Goal: Task Accomplishment & Management: Manage account settings

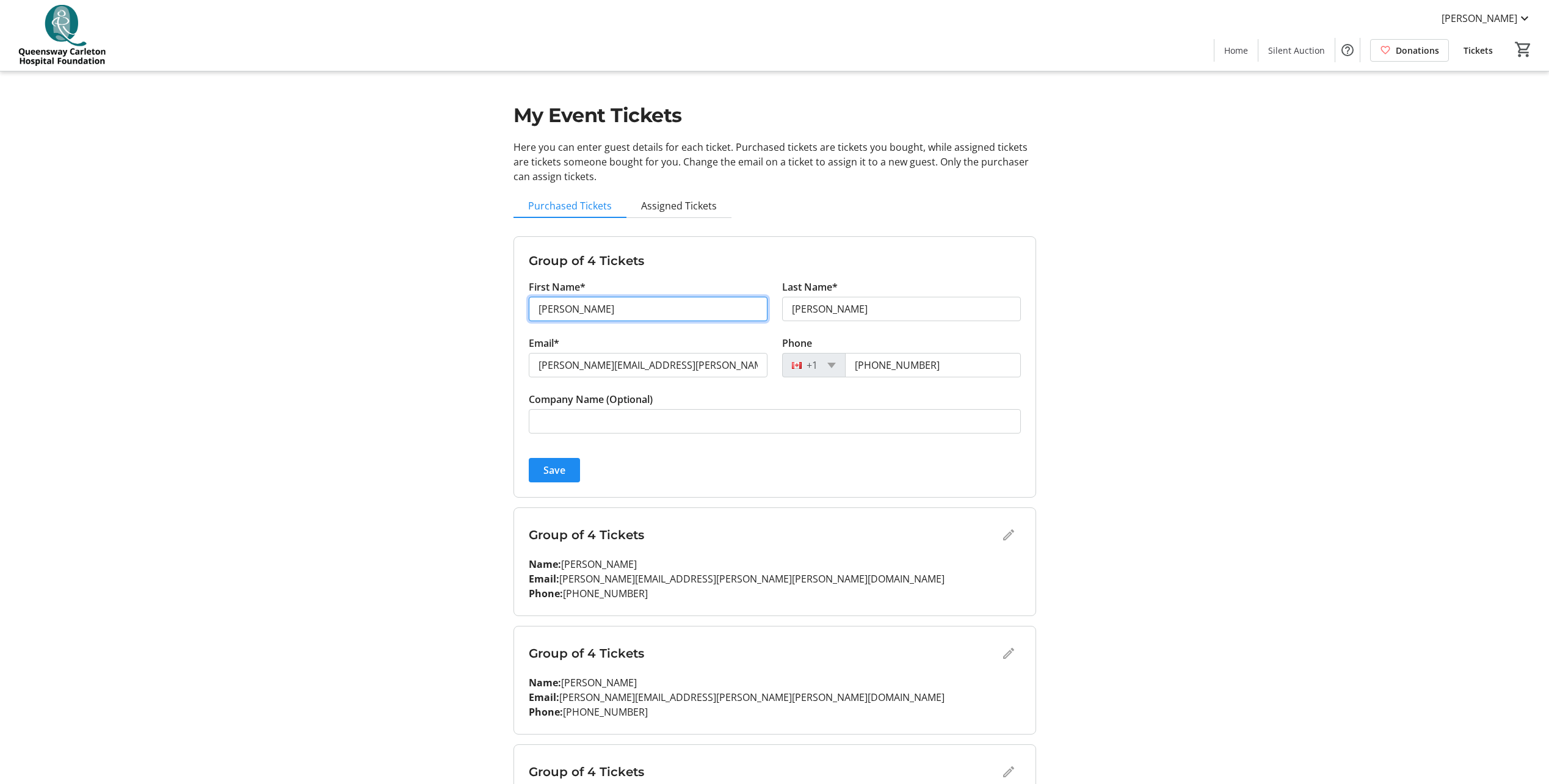
click at [661, 313] on input "[PERSON_NAME]" at bounding box center [648, 308] width 239 height 24
type input "A"
type input "[PERSON_NAME]"
click at [874, 305] on input "[PERSON_NAME]" at bounding box center [901, 308] width 239 height 24
type input "R"
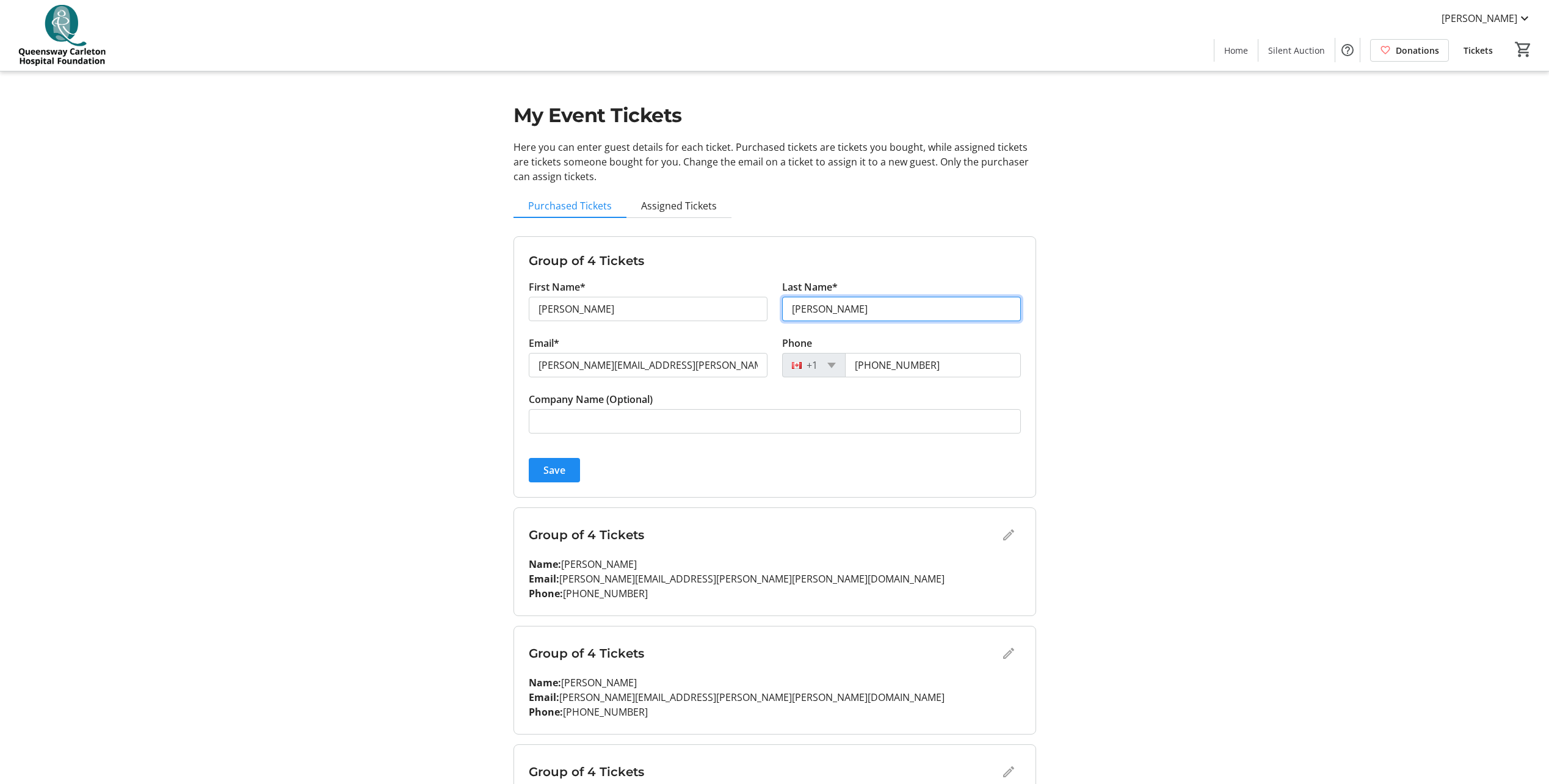
type input "[PERSON_NAME]"
click at [727, 368] on input "[PERSON_NAME][EMAIL_ADDRESS][PERSON_NAME][PERSON_NAME][DOMAIN_NAME]" at bounding box center [648, 365] width 239 height 24
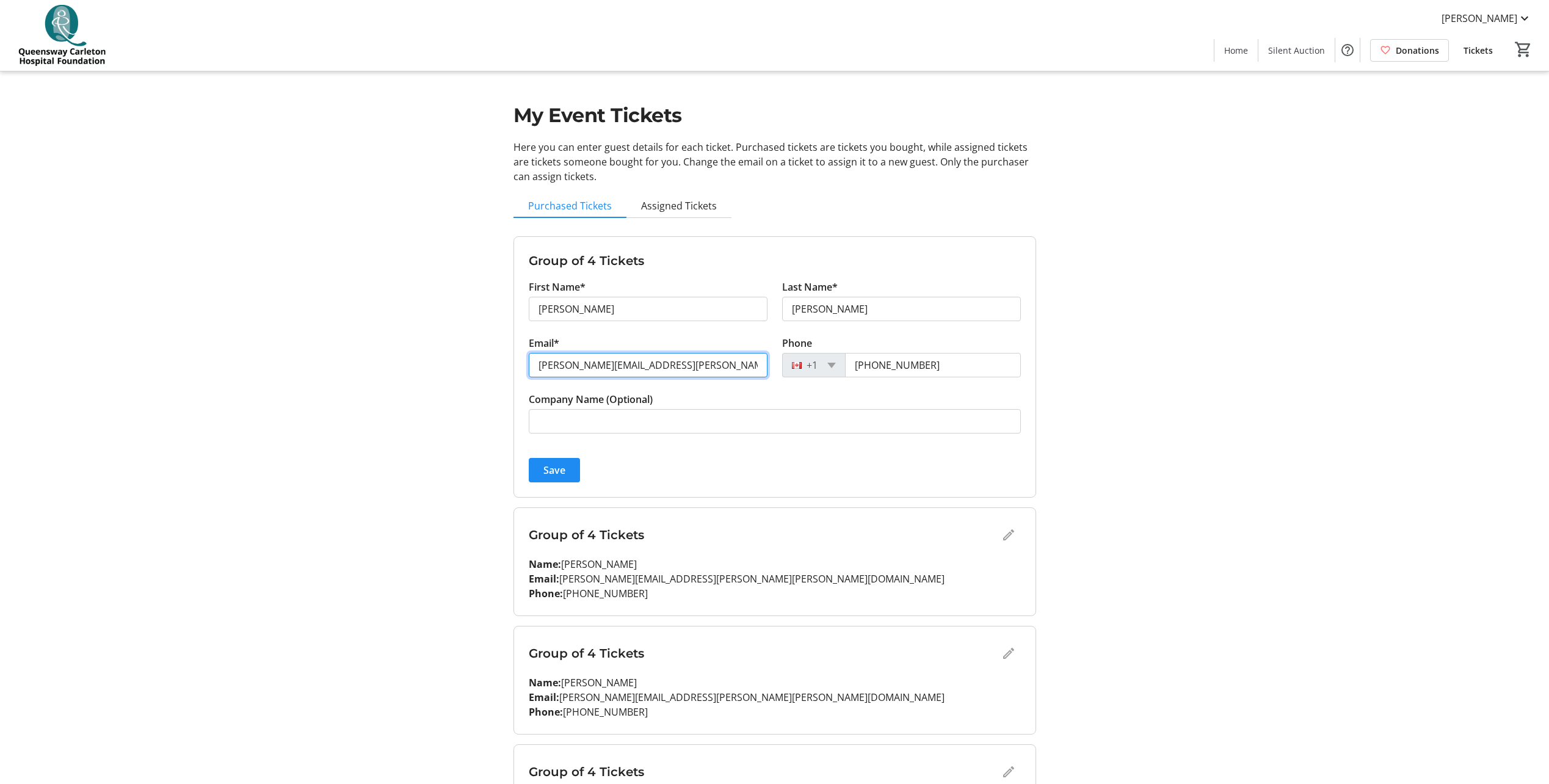
paste input "JCharron"
type input "[EMAIL_ADDRESS][DOMAIN_NAME]"
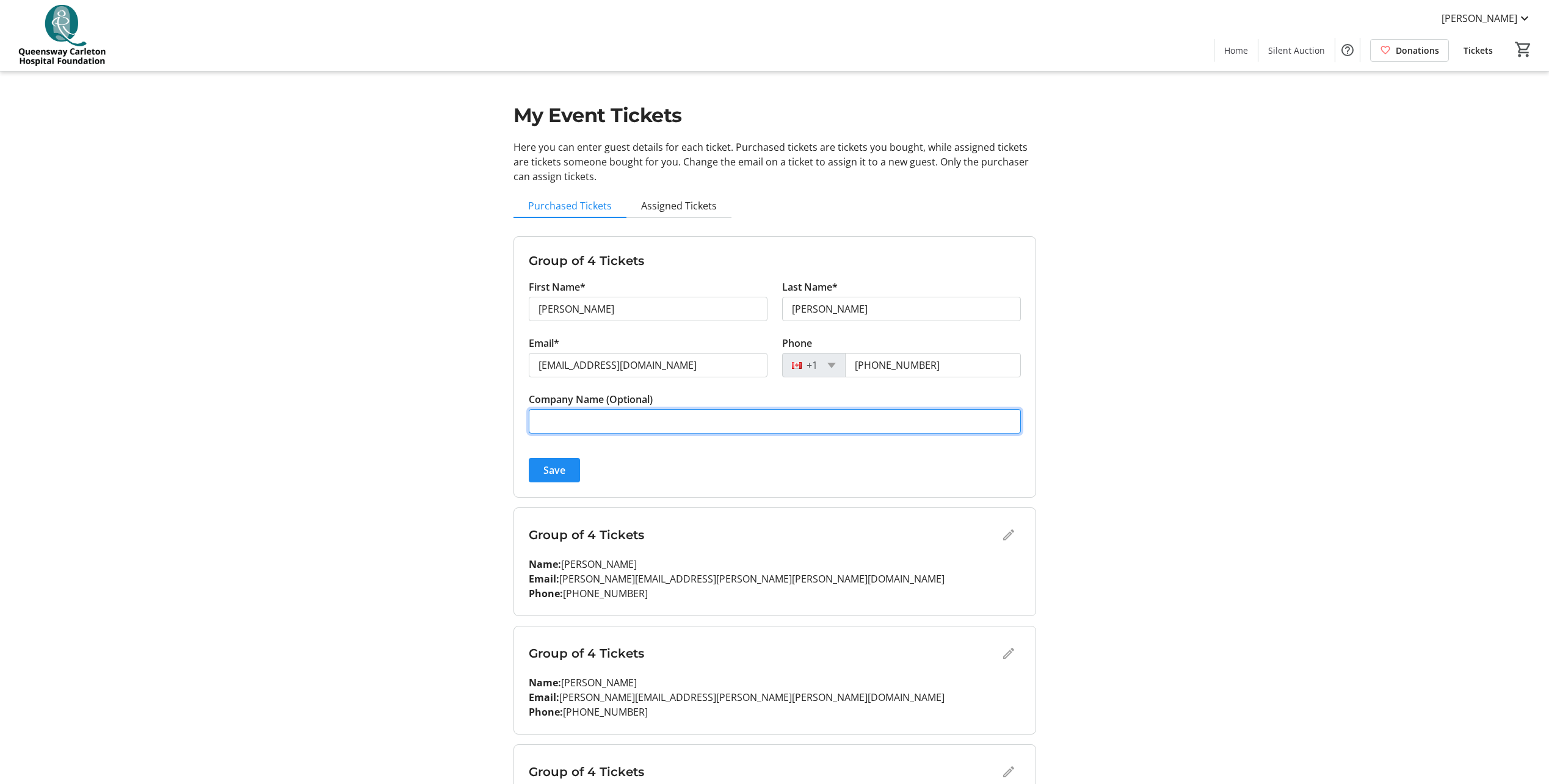
drag, startPoint x: 905, startPoint y: 417, endPoint x: 923, endPoint y: 414, distance: 18.2
click at [905, 418] on input "Company Name (Optional)" at bounding box center [774, 421] width 492 height 24
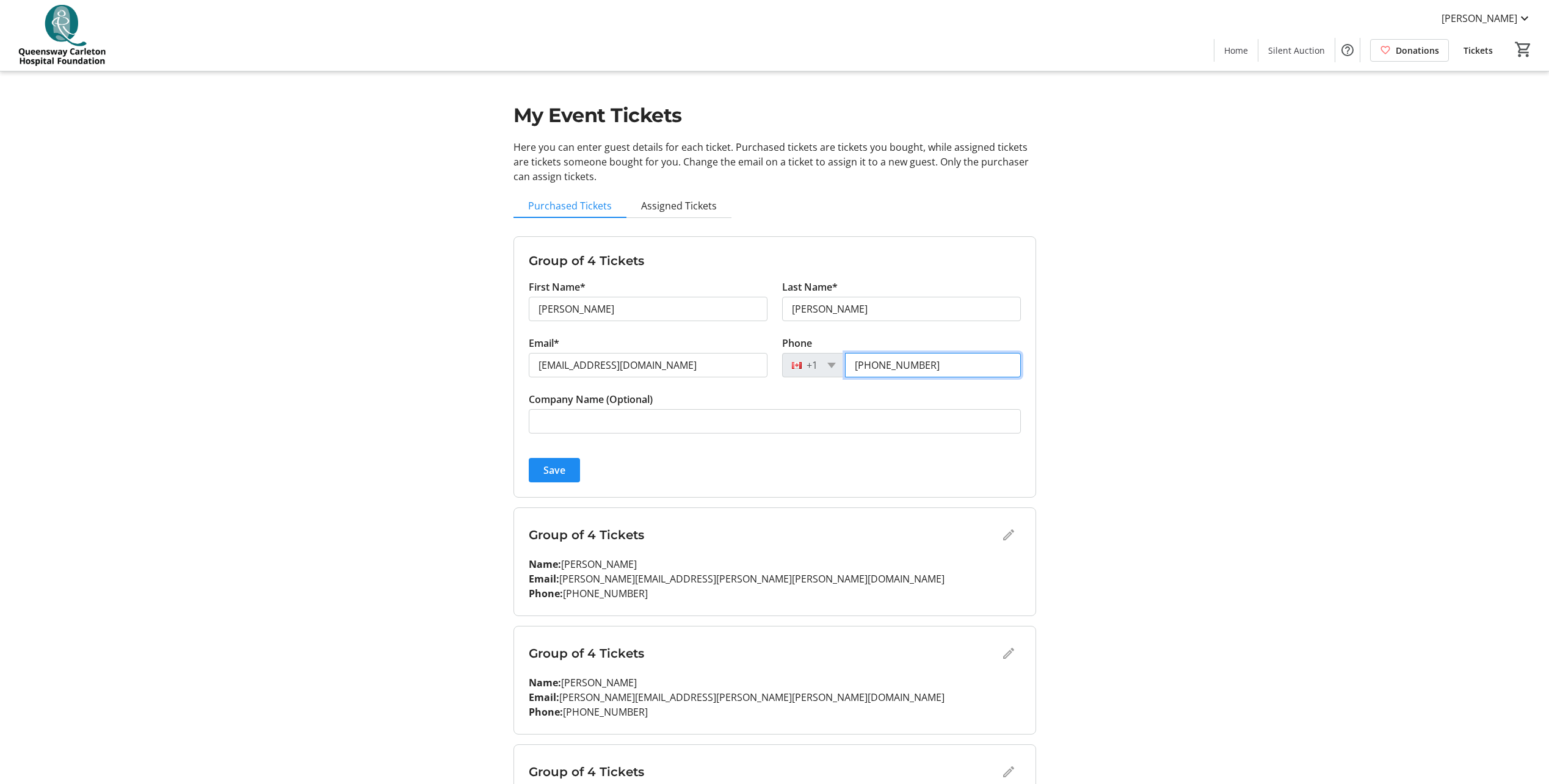
click at [953, 363] on input "[PHONE_NUMBER]" at bounding box center [932, 365] width 176 height 24
type input "[PHONE_NUMBER]"
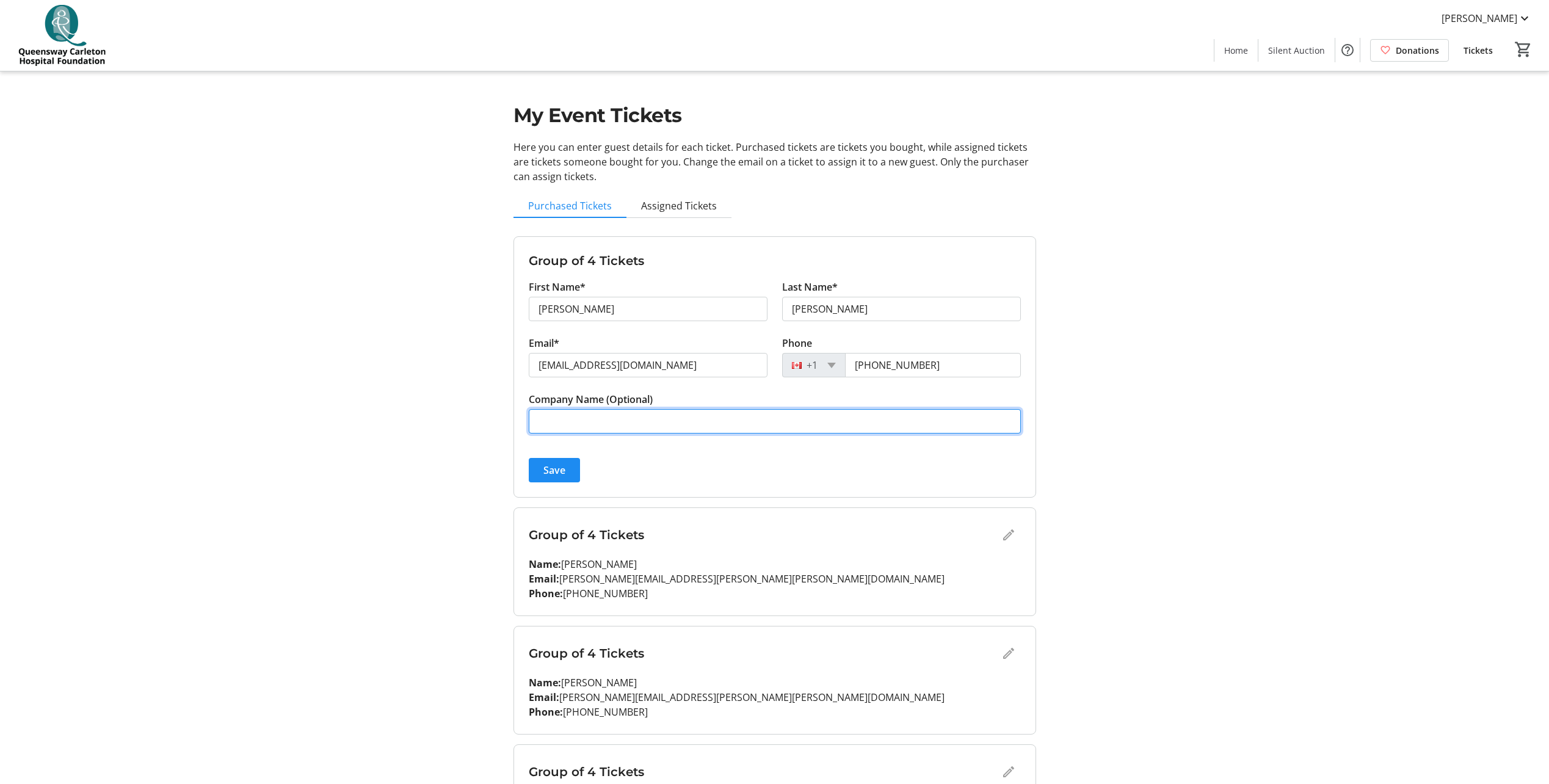
click at [908, 423] on input "Company Name (Optional)" at bounding box center [774, 421] width 492 height 24
type input "Bassi Construction LP"
click at [554, 472] on span "Save" at bounding box center [554, 470] width 22 height 15
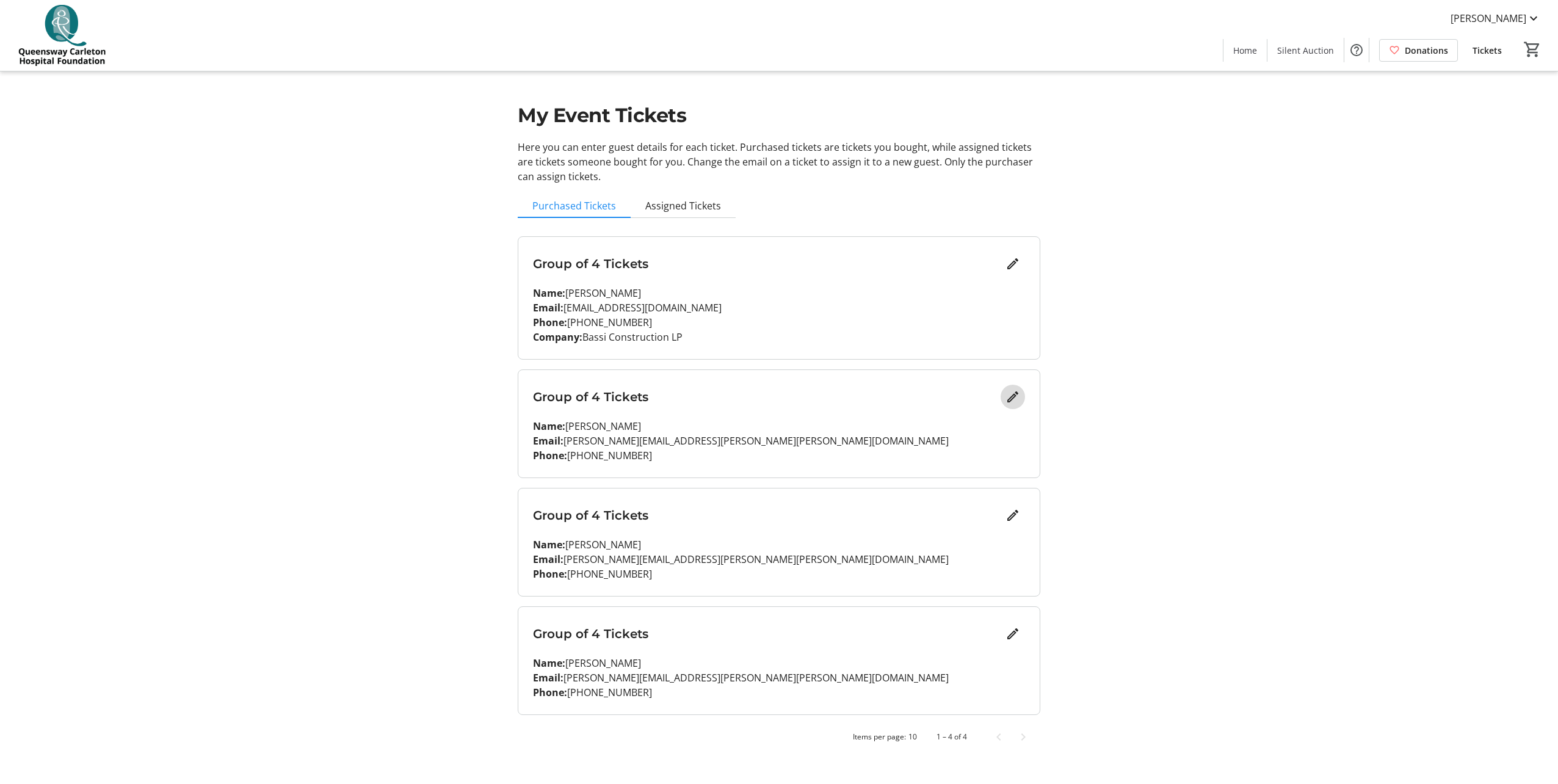
click at [1016, 396] on mat-icon "Edit" at bounding box center [1013, 397] width 15 height 15
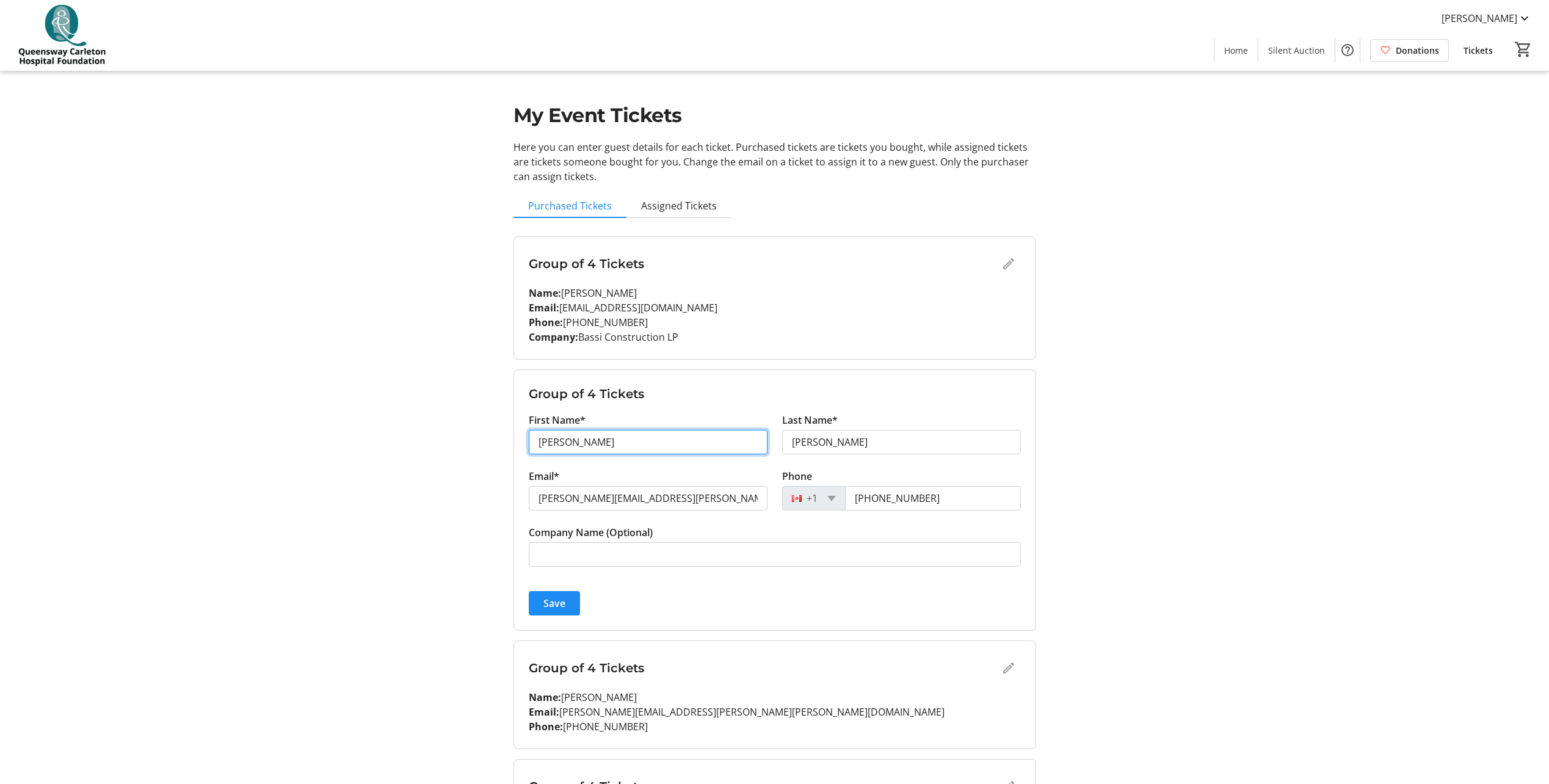
click at [703, 441] on input "[PERSON_NAME]" at bounding box center [648, 442] width 239 height 24
type input "[PERSON_NAME]"
click at [881, 443] on input "[PERSON_NAME]" at bounding box center [901, 442] width 239 height 24
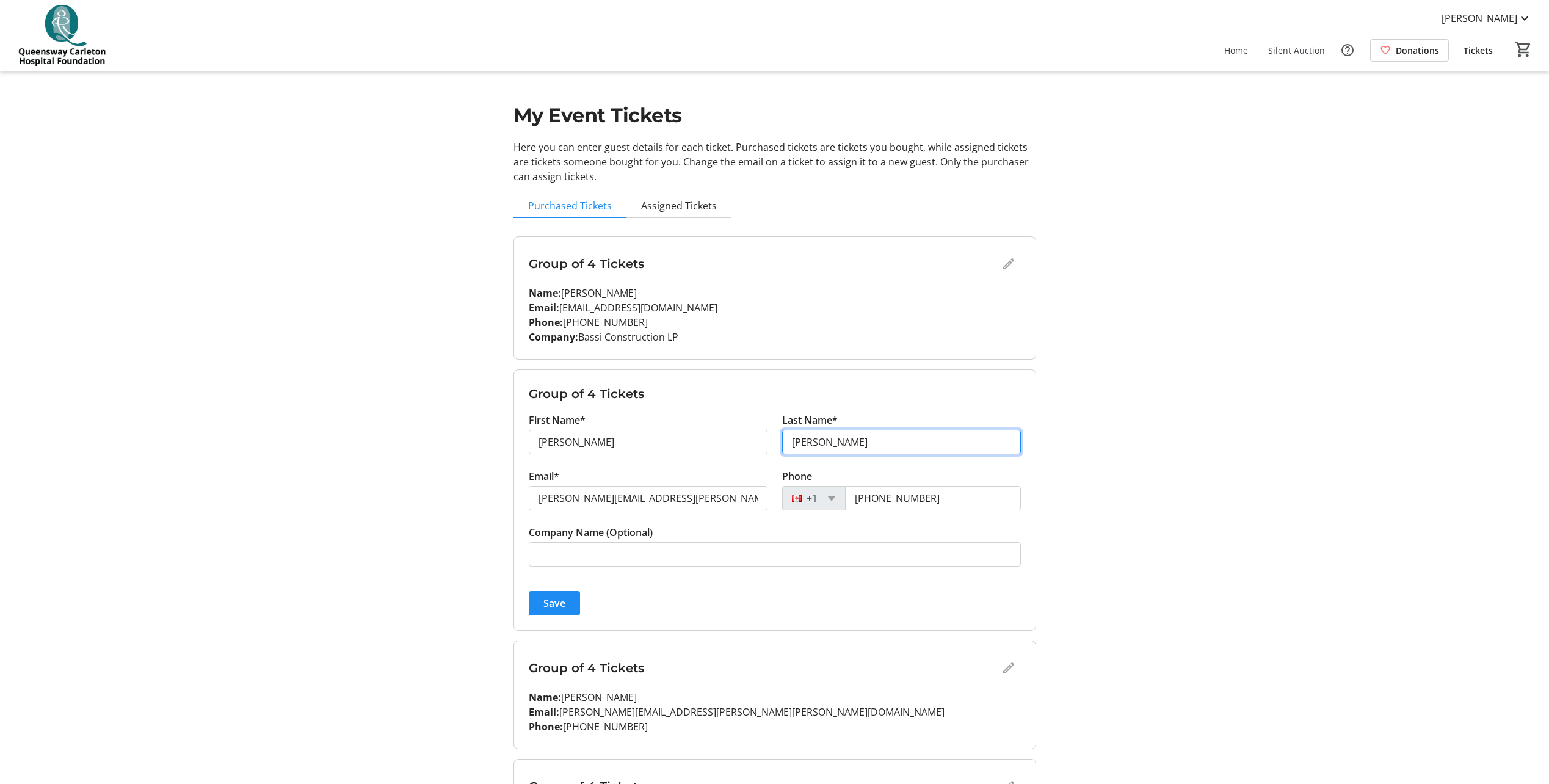
click at [881, 443] on input "[PERSON_NAME]" at bounding box center [901, 442] width 239 height 24
type input "[PERSON_NAME]"
click at [643, 497] on input "[PERSON_NAME][EMAIL_ADDRESS][PERSON_NAME][PERSON_NAME][DOMAIN_NAME]" at bounding box center [648, 498] width 239 height 24
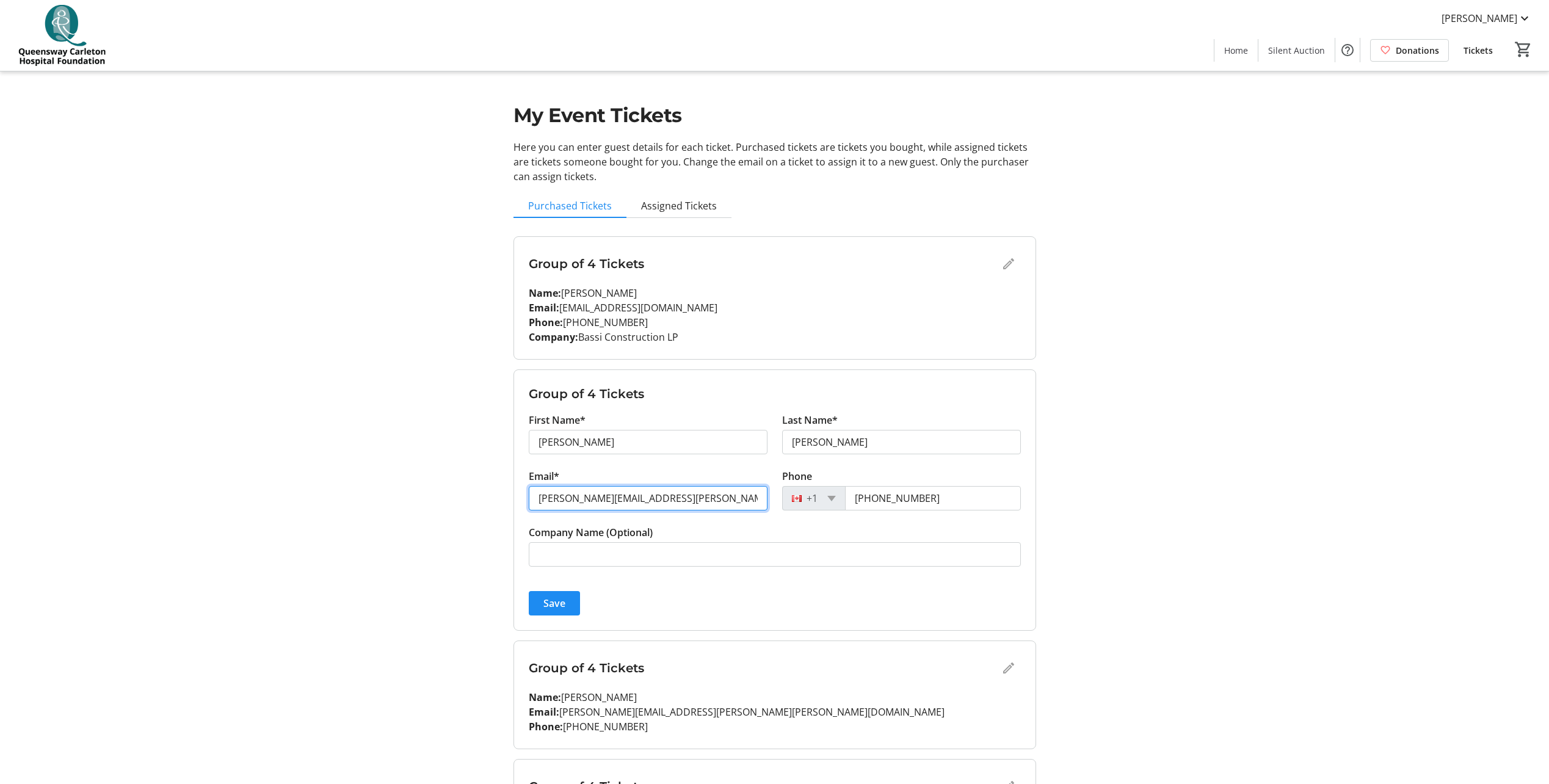
click at [643, 497] on input "[PERSON_NAME][EMAIL_ADDRESS][PERSON_NAME][PERSON_NAME][DOMAIN_NAME]" at bounding box center [648, 498] width 239 height 24
paste input "JCharron"
type input "[EMAIL_ADDRESS][DOMAIN_NAME]"
click at [950, 502] on input "[PHONE_NUMBER]" at bounding box center [932, 498] width 176 height 24
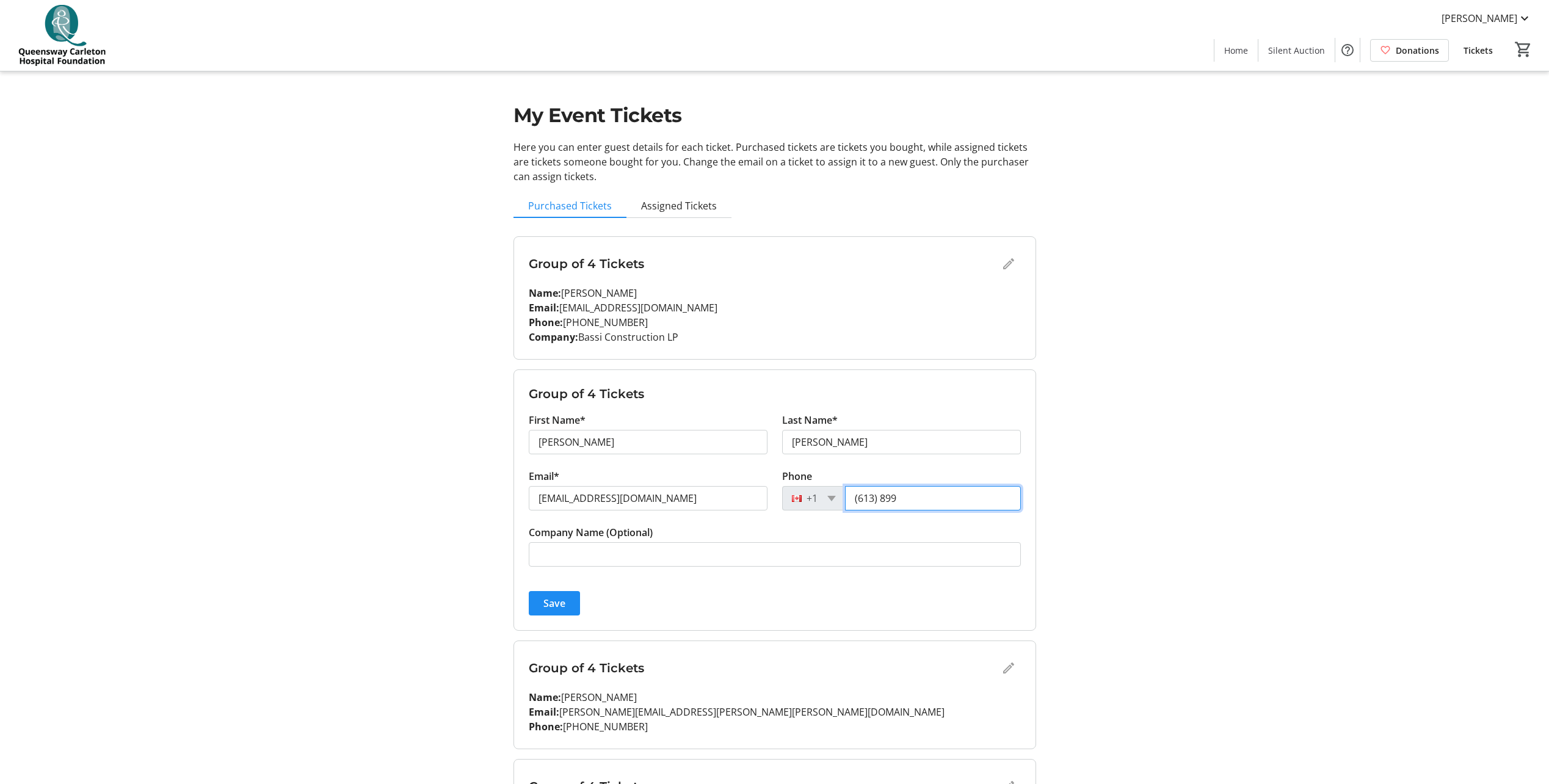
type input "[PHONE_NUMBER]"
type input "Bassi Construction LP"
click at [545, 603] on span "Save" at bounding box center [554, 603] width 22 height 15
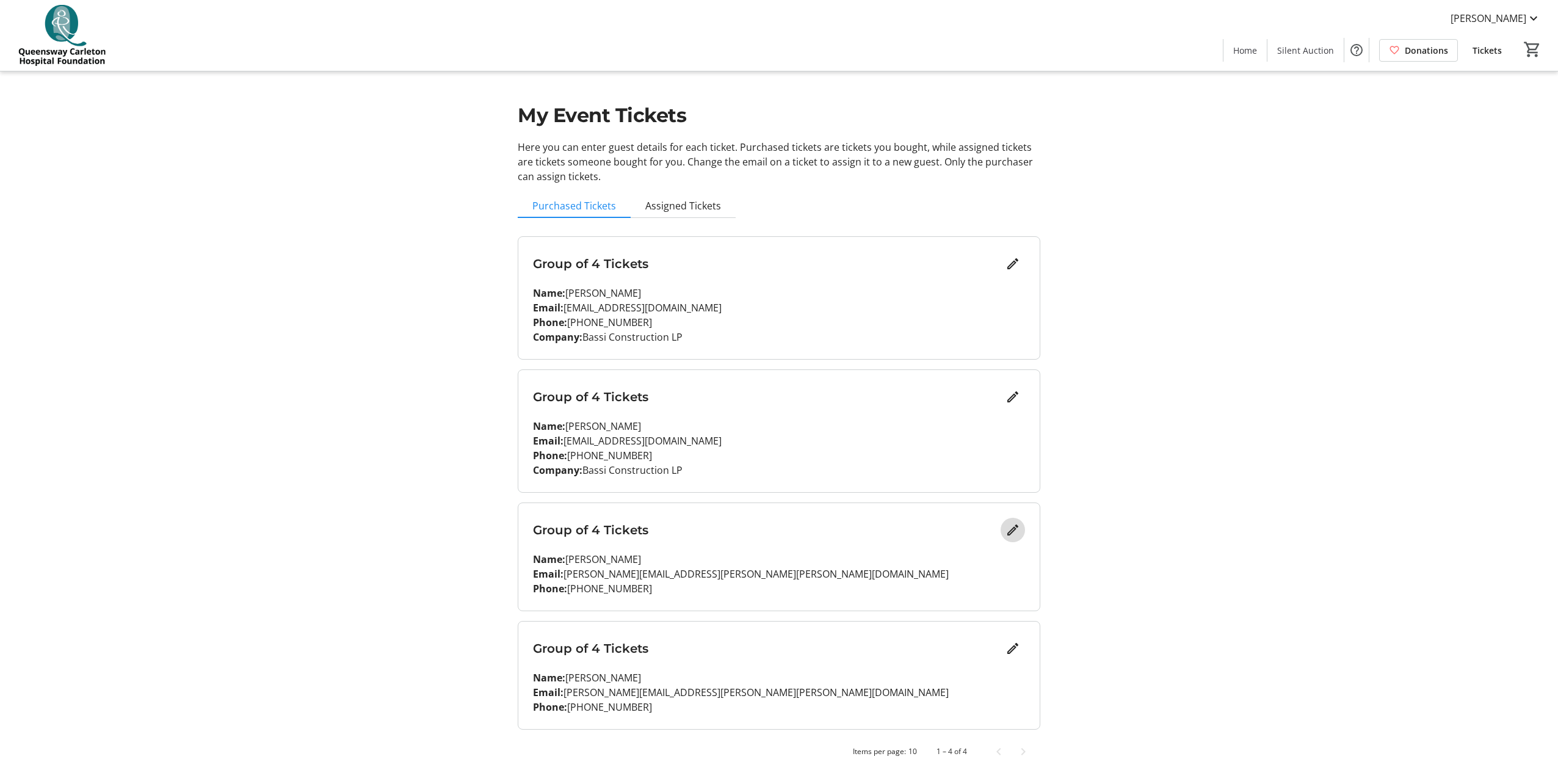
click at [1012, 525] on mat-icon "Edit" at bounding box center [1013, 530] width 15 height 15
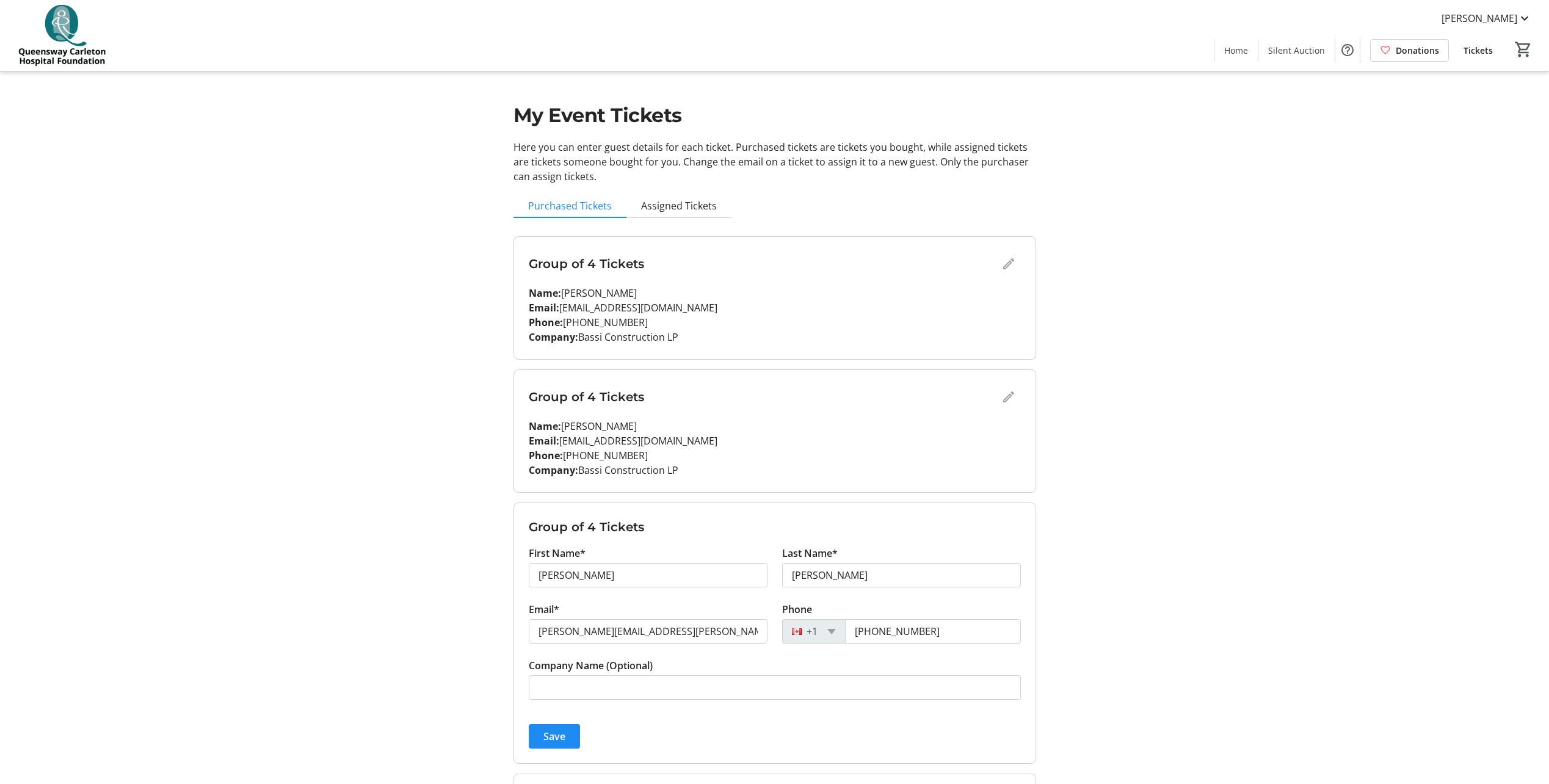
drag, startPoint x: 1299, startPoint y: 431, endPoint x: 1273, endPoint y: 424, distance: 26.9
click at [1298, 430] on tr-design-standard-layout-narrow "My Event Tickets Here you can enter guest details for each ticket. Purchased ti…" at bounding box center [774, 465] width 1549 height 931
click at [697, 210] on span "Assigned Tickets" at bounding box center [679, 205] width 76 height 10
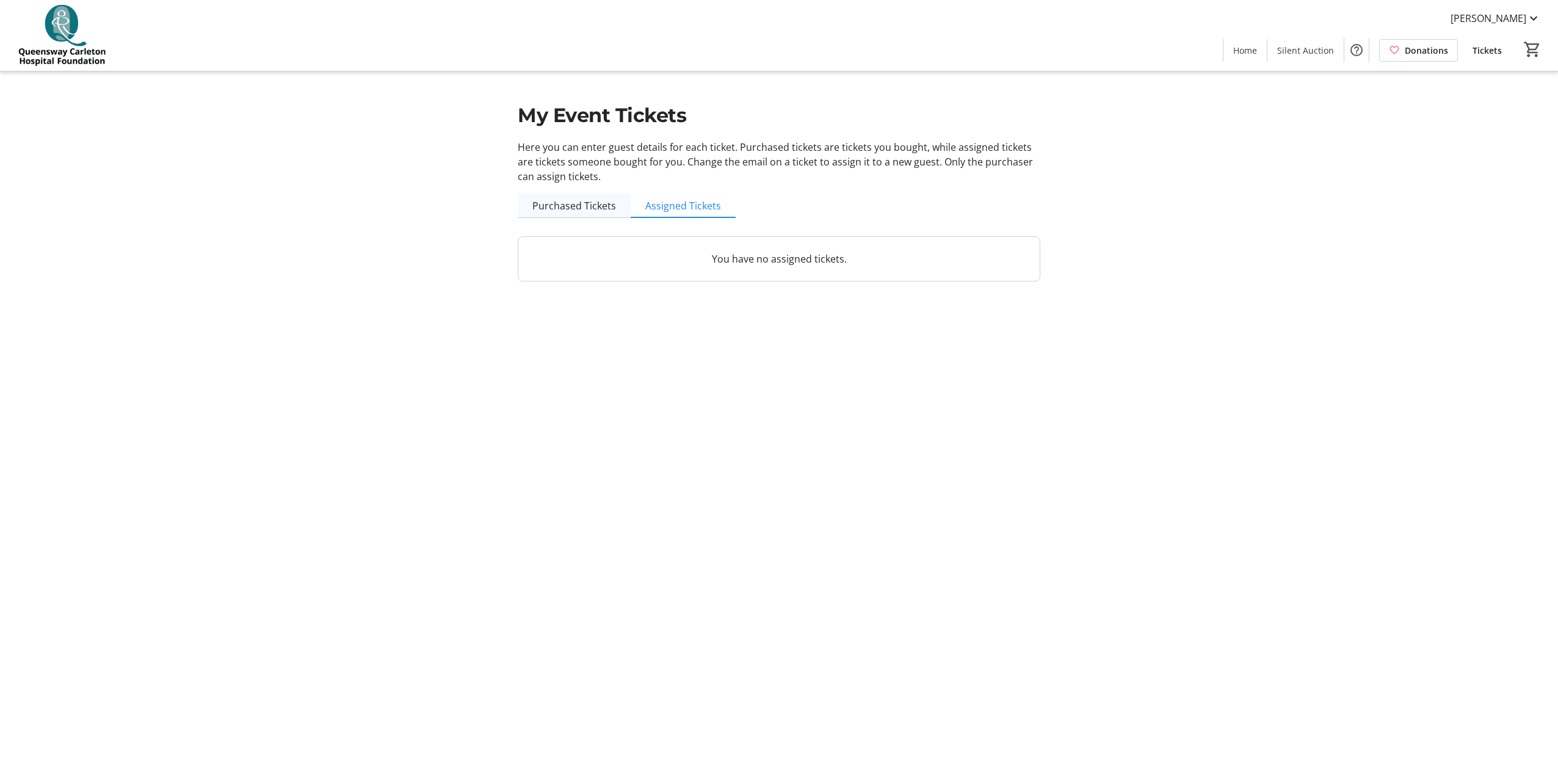
click at [576, 202] on span "Purchased Tickets" at bounding box center [574, 205] width 84 height 10
